Goal: Information Seeking & Learning: Learn about a topic

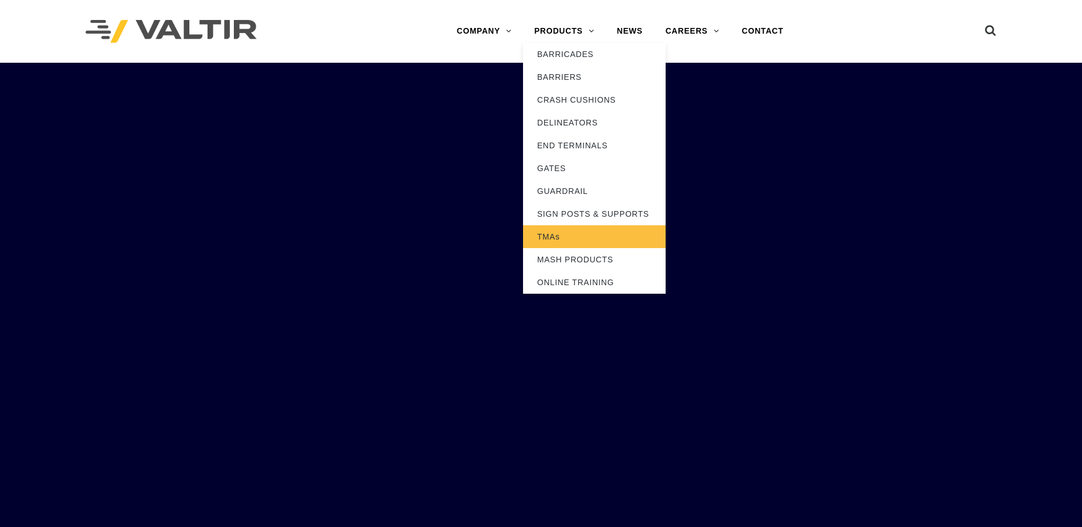
click at [566, 237] on link "TMAs" at bounding box center [594, 236] width 143 height 23
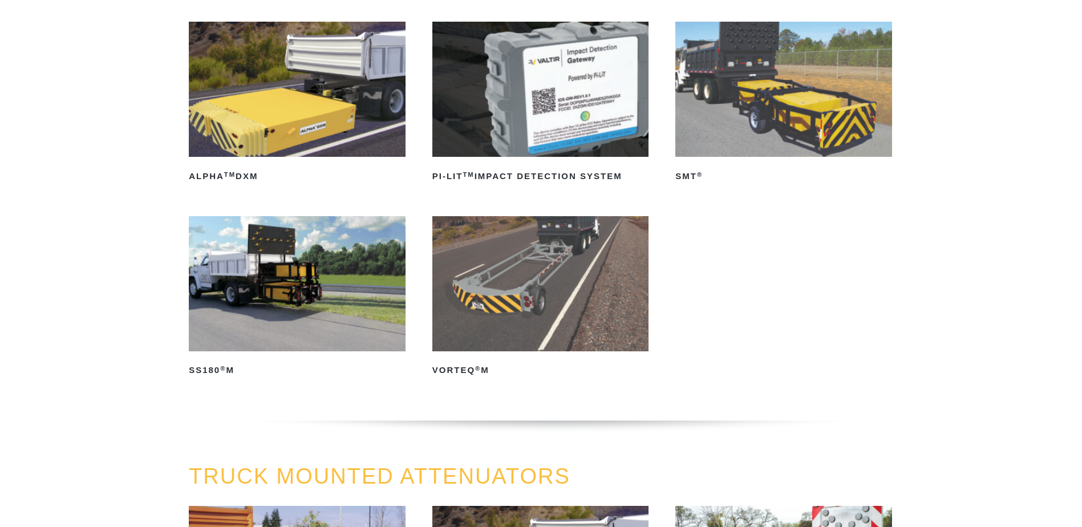
scroll to position [171, 0]
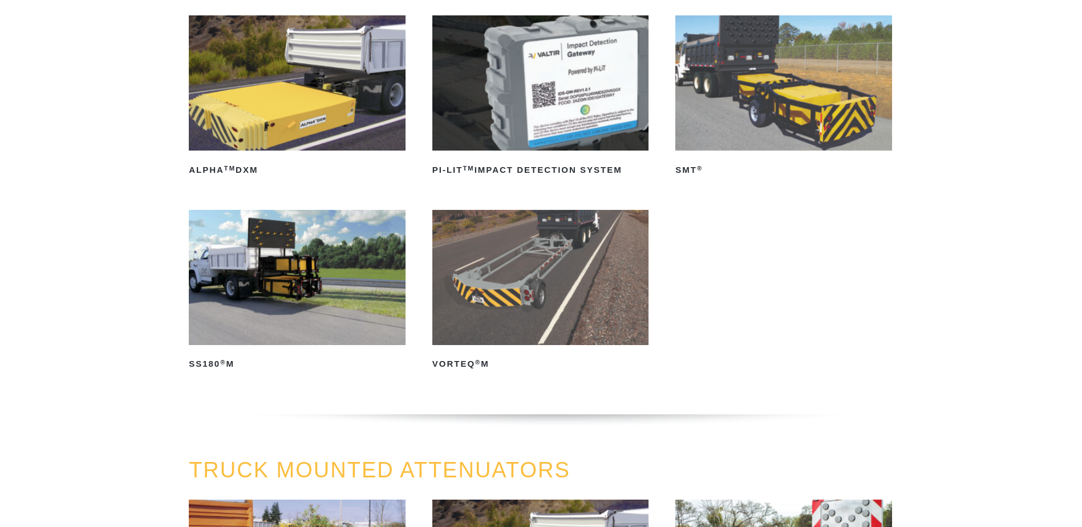
click at [287, 273] on img at bounding box center [297, 277] width 217 height 135
click at [822, 103] on img at bounding box center [783, 82] width 217 height 135
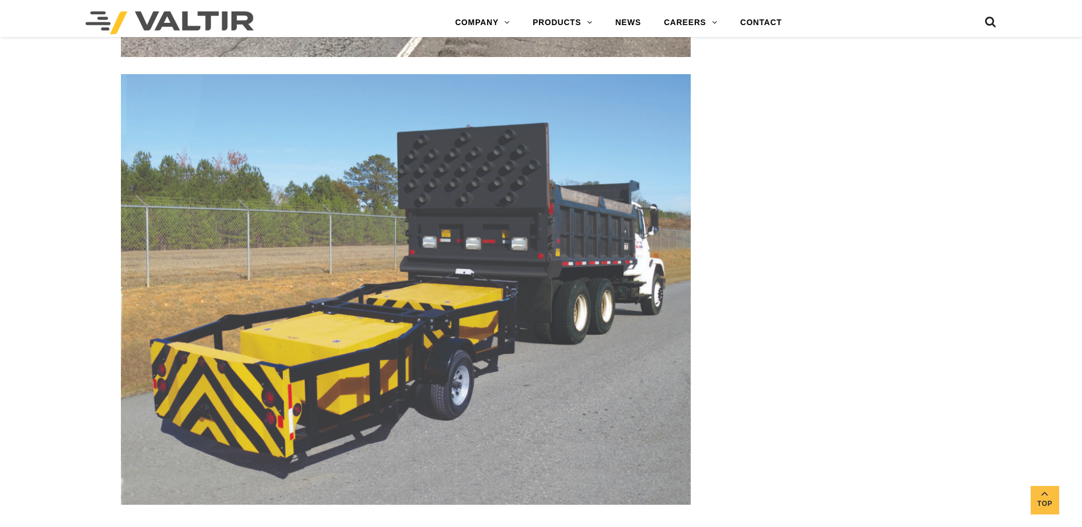
scroll to position [2224, 0]
